Goal: Transaction & Acquisition: Purchase product/service

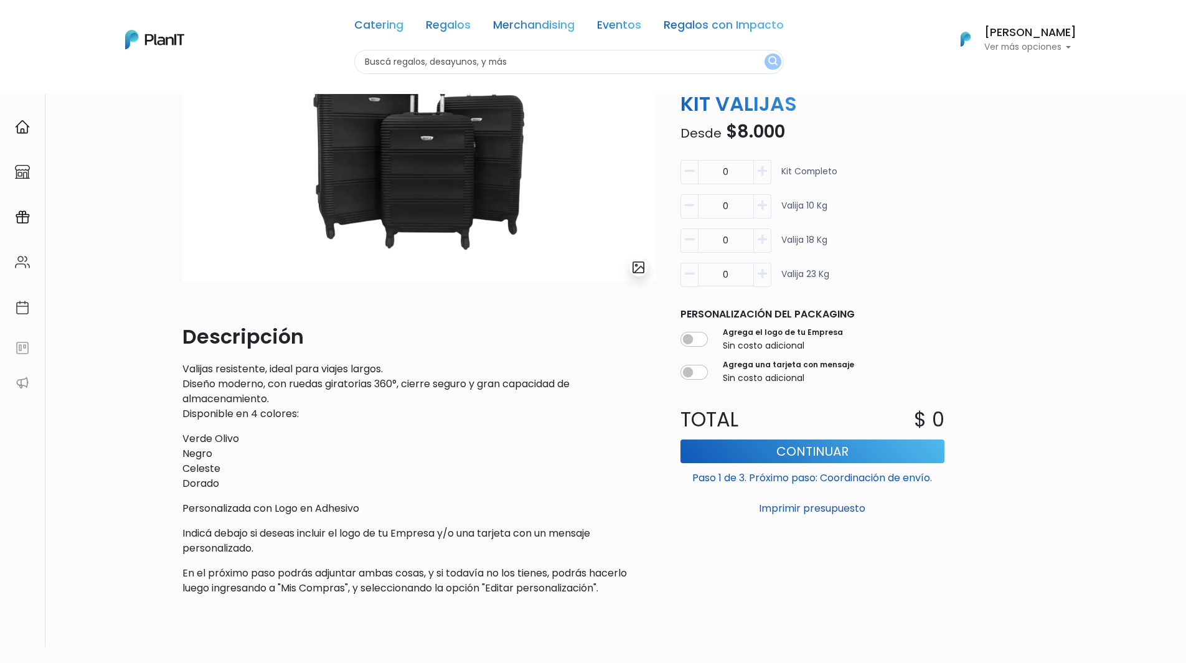
scroll to position [125, 0]
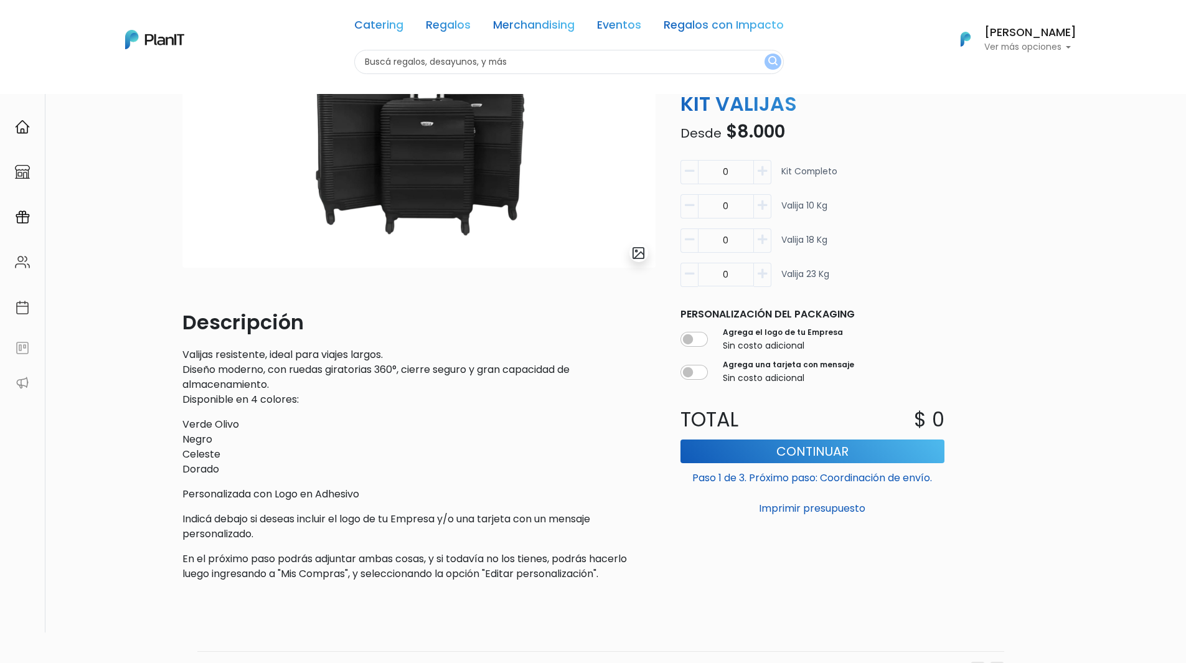
click at [642, 258] on img "submit" at bounding box center [639, 253] width 14 height 14
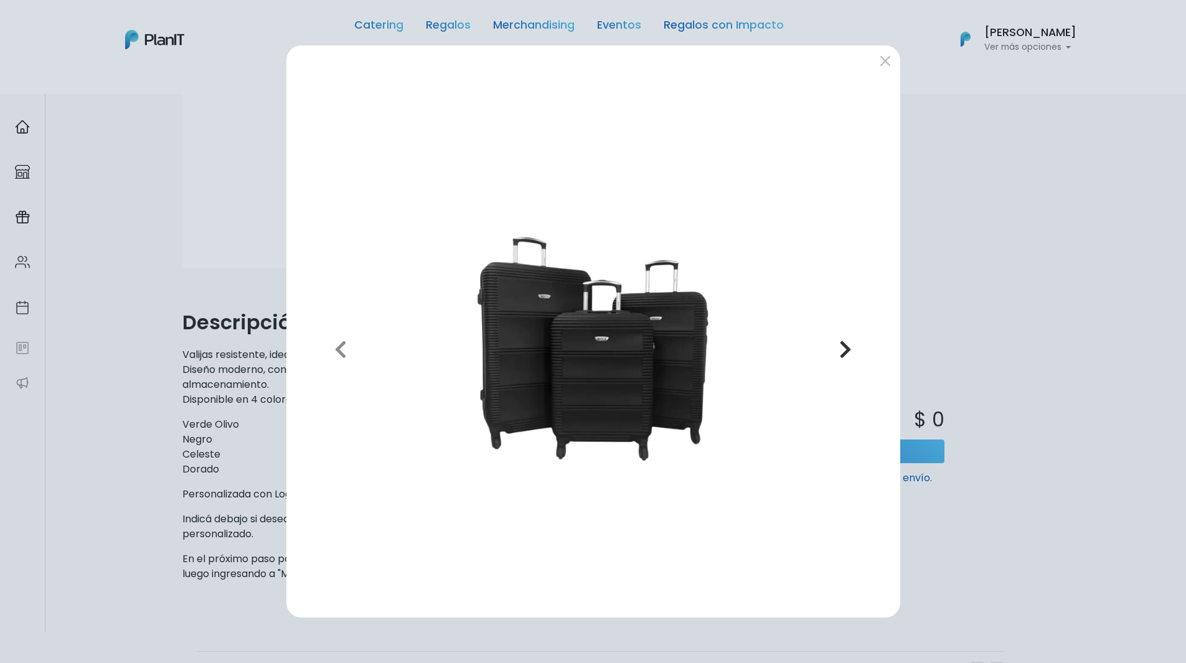
click at [843, 348] on icon "button" at bounding box center [846, 349] width 12 height 20
click at [338, 356] on icon "button" at bounding box center [340, 349] width 12 height 20
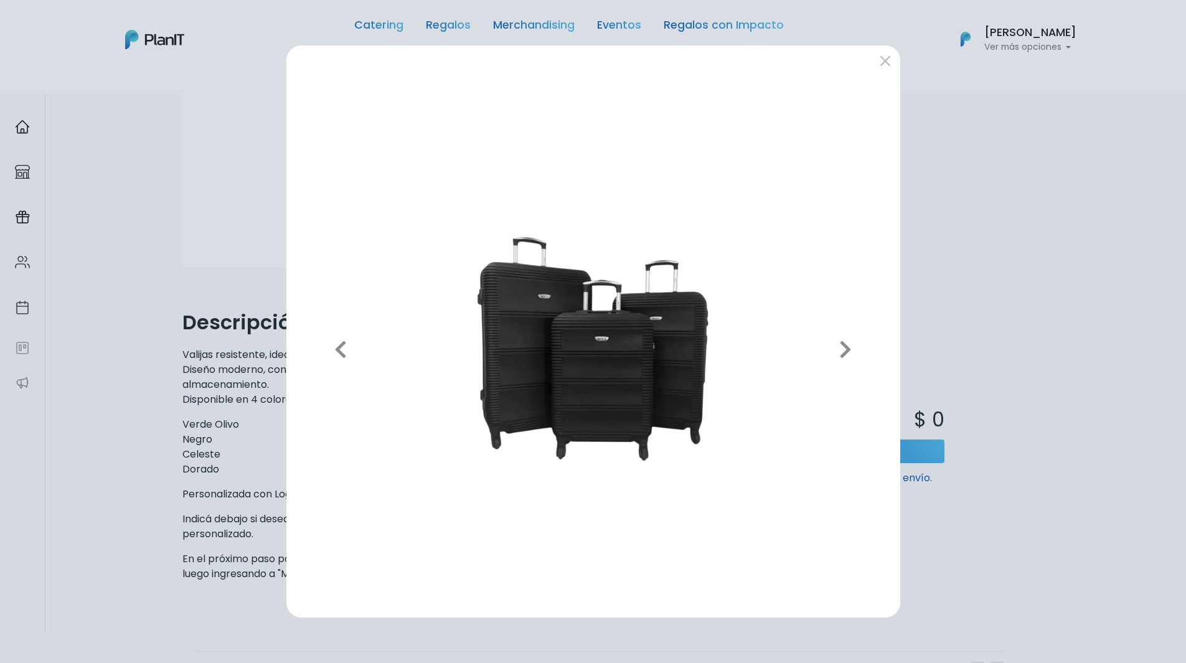
click at [228, 425] on div "Previous Next" at bounding box center [593, 331] width 1186 height 663
click at [885, 62] on button "submit" at bounding box center [886, 61] width 20 height 20
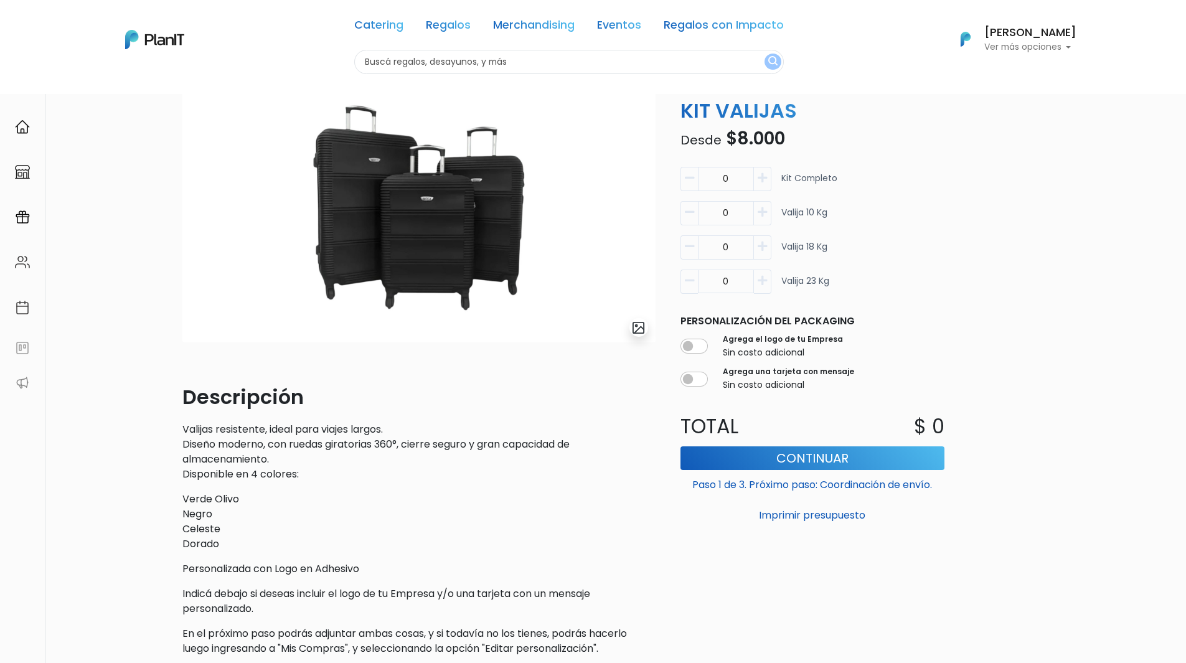
scroll to position [0, 0]
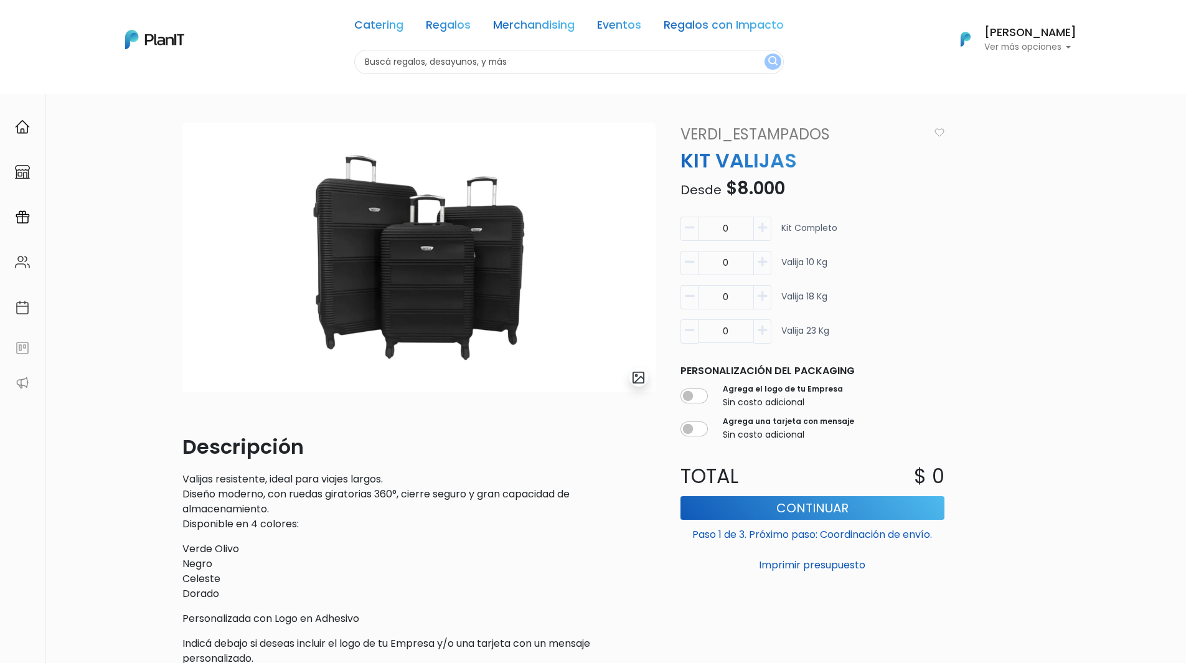
click at [765, 263] on icon "button" at bounding box center [762, 262] width 9 height 11
type input "1"
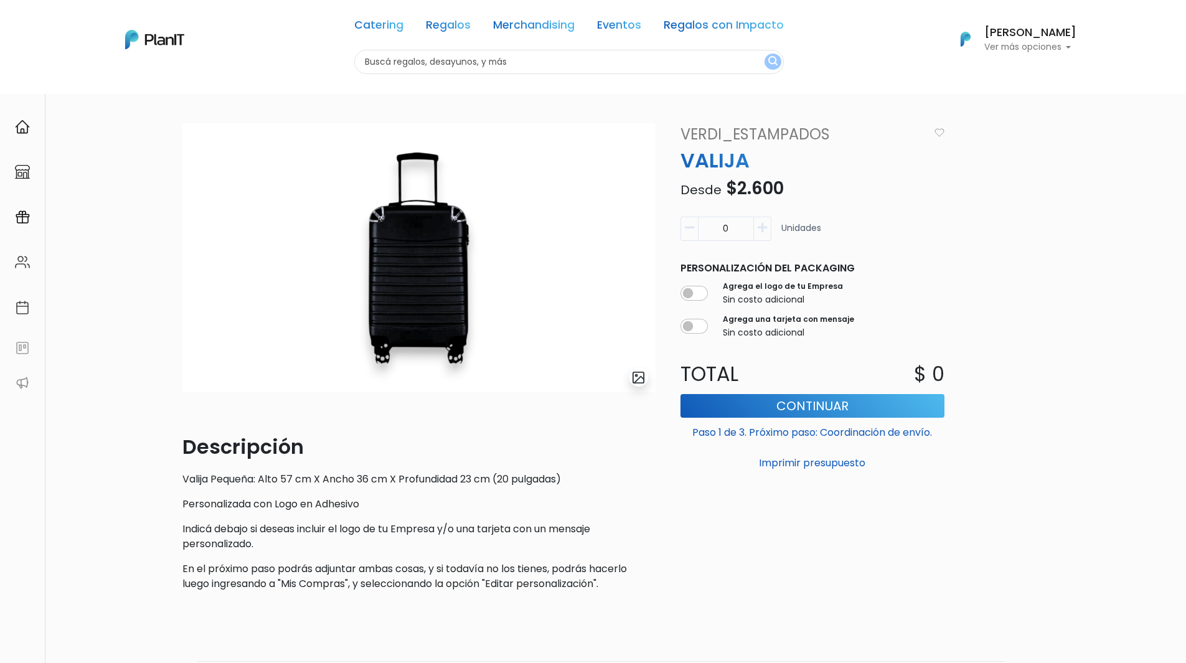
click at [770, 227] on button "button" at bounding box center [762, 229] width 17 height 24
type input "1"
click at [683, 293] on input "checkbox" at bounding box center [694, 293] width 27 height 15
checkbox input "true"
